Goal: Navigation & Orientation: Find specific page/section

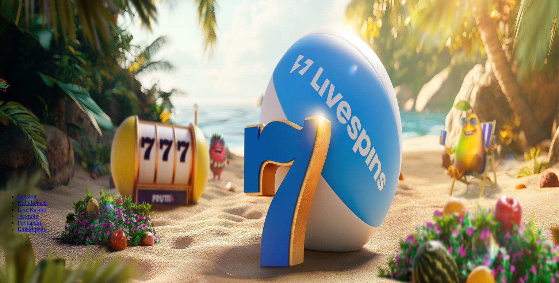
click at [45, 29] on span "Kirjaudu" at bounding box center [51, 26] width 18 height 5
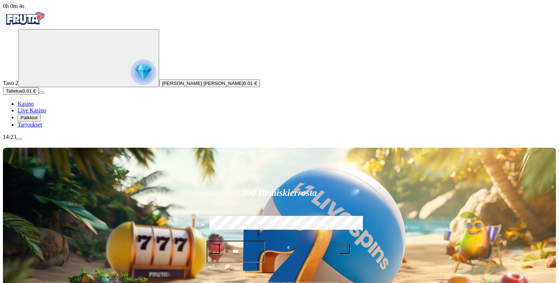
click at [38, 120] on span "Palkkiot" at bounding box center [28, 117] width 17 height 5
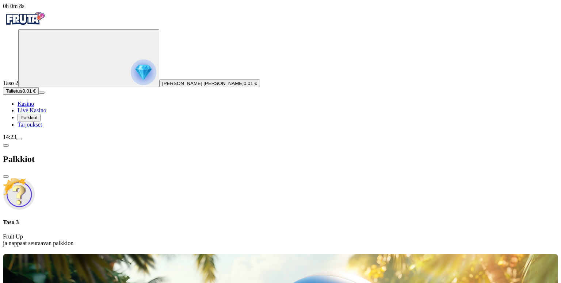
click at [6, 146] on span "chevron-left icon" at bounding box center [6, 146] width 0 height 0
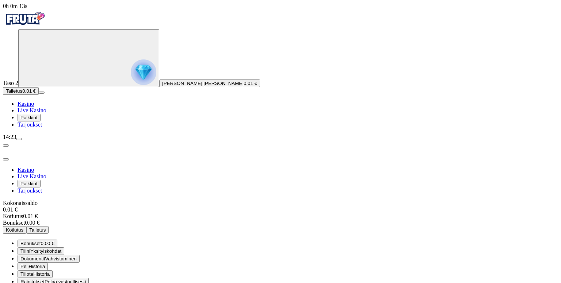
click at [6, 159] on span "close icon" at bounding box center [6, 159] width 0 height 0
